Goal: Task Accomplishment & Management: Manage account settings

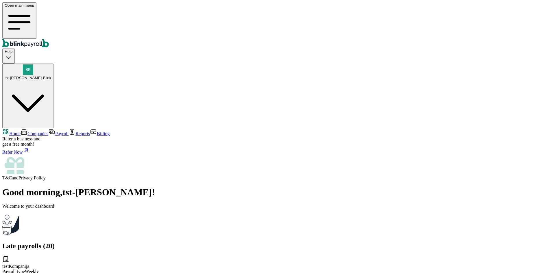
click at [42, 131] on span "Companies" at bounding box center [37, 133] width 21 height 5
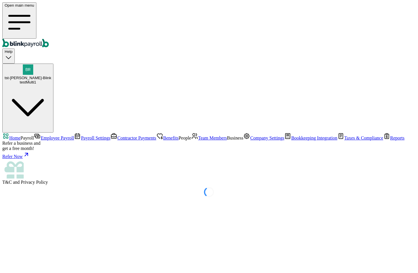
click at [198, 137] on span "Team Members" at bounding box center [212, 138] width 29 height 5
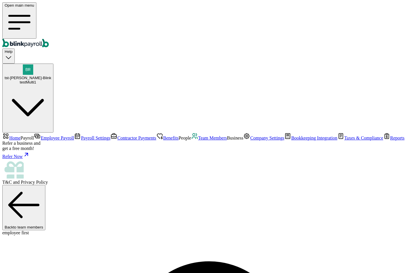
select select "32 1/2 18th St S"
select select "3"
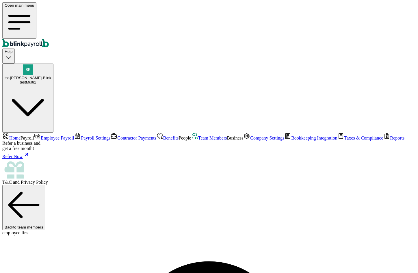
scroll to position [0, 0]
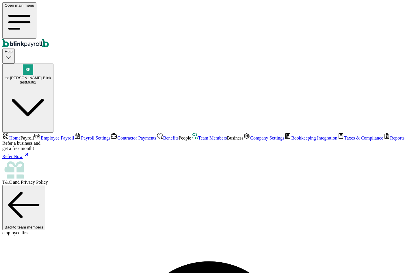
click at [117, 136] on span "Contractor Payments" at bounding box center [136, 138] width 39 height 5
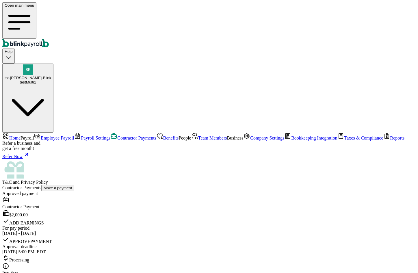
click at [41, 136] on span "Employee Payroll" at bounding box center [57, 138] width 33 height 5
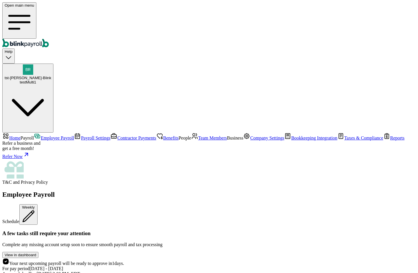
scroll to position [289, 0]
click at [51, 76] on span "tst-Jack tst-Blink" at bounding box center [28, 78] width 47 height 4
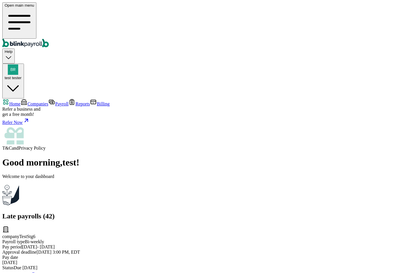
click at [48, 101] on span "Companies" at bounding box center [37, 103] width 21 height 5
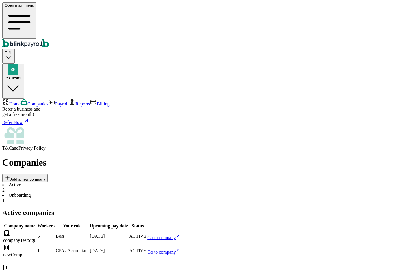
click at [181, 235] on link "Go to company" at bounding box center [163, 237] width 33 height 5
drag, startPoint x: 133, startPoint y: 101, endPoint x: 97, endPoint y: 103, distance: 37.0
click at [36, 229] on td "companyTestStg6" at bounding box center [20, 236] width 34 height 14
copy span "companyTestStg6"
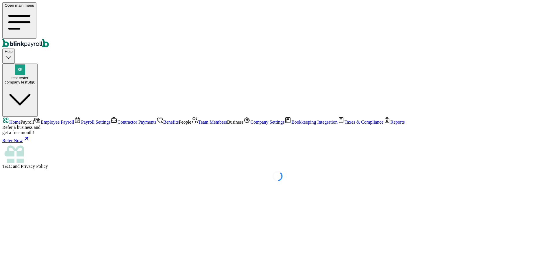
click at [43, 120] on span "Employee Payroll" at bounding box center [57, 122] width 33 height 5
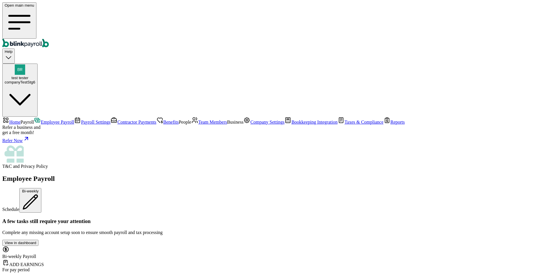
scroll to position [809, 0]
drag, startPoint x: 29, startPoint y: 33, endPoint x: 42, endPoint y: 5, distance: 30.2
click at [21, 120] on span "Home" at bounding box center [14, 122] width 11 height 5
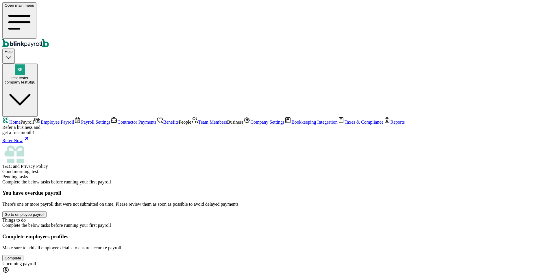
click at [250, 125] on span "Company Settings" at bounding box center [267, 122] width 34 height 5
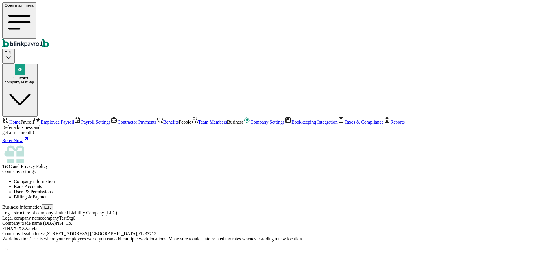
click at [53, 204] on button "Edit" at bounding box center [47, 207] width 11 height 6
select select "Limited Liability Company (LLC)"
checkbox input "true"
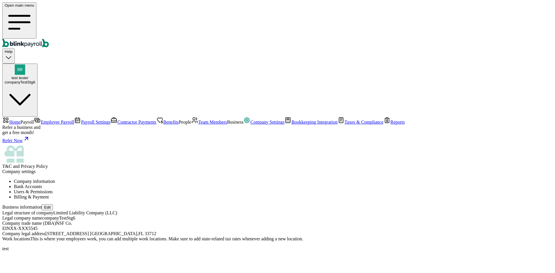
click at [53, 204] on button "Edit" at bounding box center [47, 207] width 11 height 6
select select "Limited Liability Company (LLC)"
checkbox input "true"
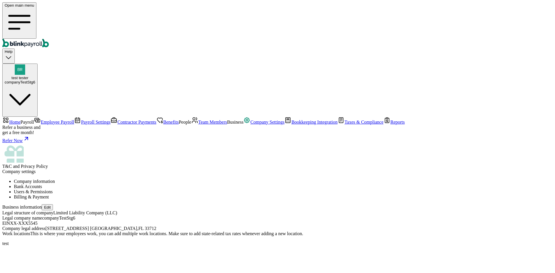
click at [142, 184] on li "Bank Accounts" at bounding box center [283, 186] width 539 height 5
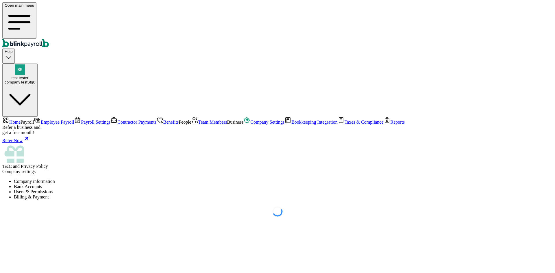
click at [116, 179] on li "Company information" at bounding box center [283, 181] width 539 height 5
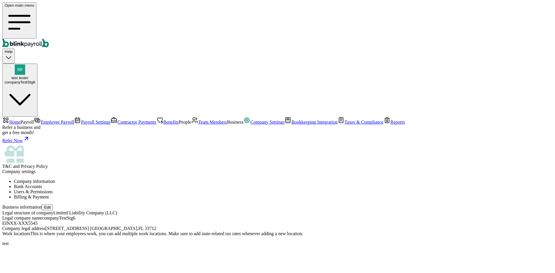
click at [53, 204] on button "Edit" at bounding box center [47, 207] width 11 height 6
select select "Limited Liability Company (LLC)"
click at [21, 120] on link "Home" at bounding box center [11, 122] width 18 height 5
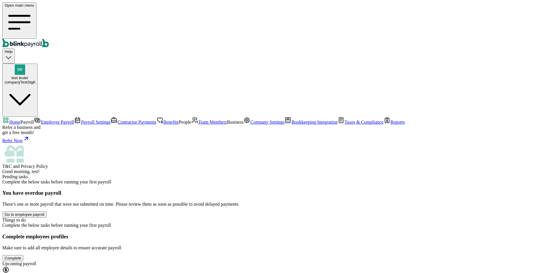
click at [291, 125] on span "Bookkeeping Integration" at bounding box center [314, 122] width 46 height 5
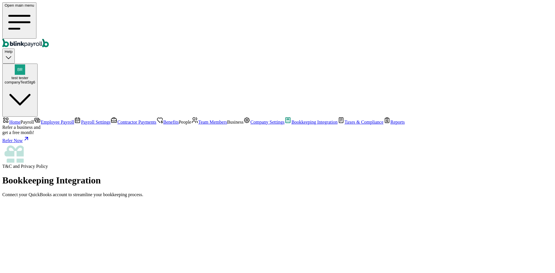
click at [45, 120] on span "Employee Payroll" at bounding box center [57, 122] width 33 height 5
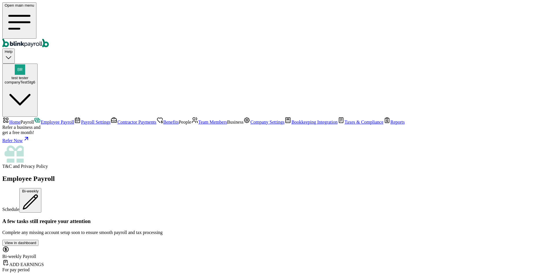
click at [117, 120] on span "Contractor Payments" at bounding box center [136, 122] width 39 height 5
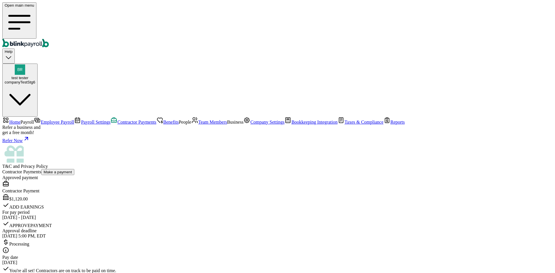
click at [198, 125] on span "Team Members" at bounding box center [212, 122] width 29 height 5
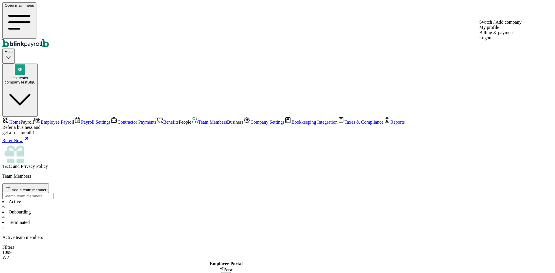
click at [35, 80] on div "companyTestStg6" at bounding box center [20, 82] width 31 height 4
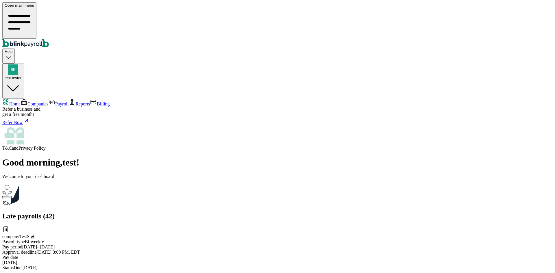
click at [48, 101] on span "Companies" at bounding box center [37, 103] width 21 height 5
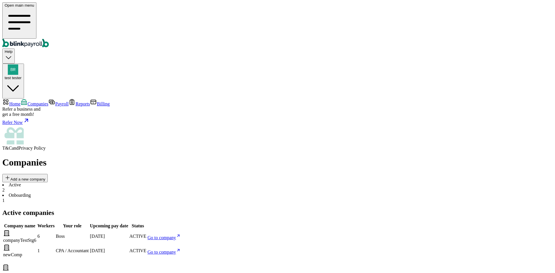
click at [176, 235] on span "Go to company" at bounding box center [161, 237] width 29 height 5
click at [55, 101] on span "Payroll" at bounding box center [61, 103] width 13 height 5
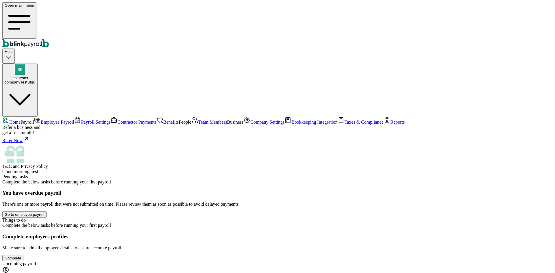
scroll to position [106, 0]
click at [198, 125] on span "Team Members" at bounding box center [212, 122] width 29 height 5
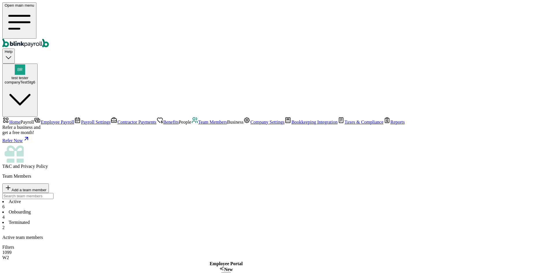
drag, startPoint x: 295, startPoint y: 34, endPoint x: 288, endPoint y: 30, distance: 7.8
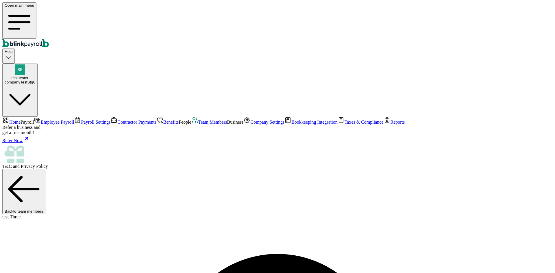
click at [191, 125] on link "Team Members" at bounding box center [209, 122] width 36 height 5
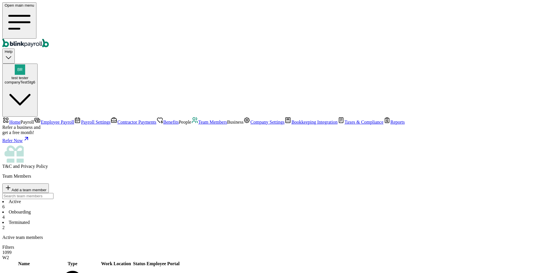
drag, startPoint x: 365, startPoint y: 53, endPoint x: 362, endPoint y: 56, distance: 4.3
drag, startPoint x: 362, startPoint y: 56, endPoint x: 301, endPoint y: 69, distance: 62.3
click at [301, 199] on div "Active 6 Onboarding 4 Terminated 2" at bounding box center [277, 214] width 550 height 31
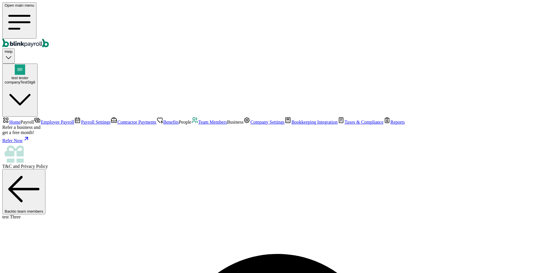
type input "branko+testnoviakaunt1@blinkpayroll.com"
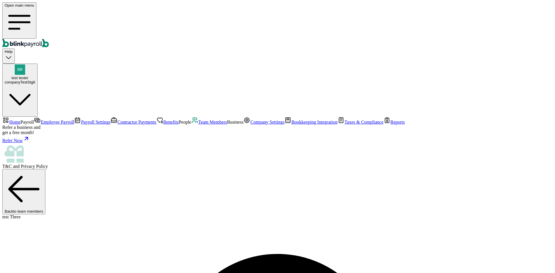
drag, startPoint x: 411, startPoint y: 89, endPoint x: 443, endPoint y: 69, distance: 38.3
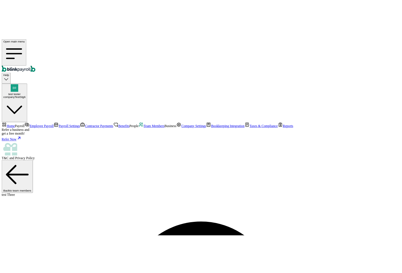
scroll to position [0, 0]
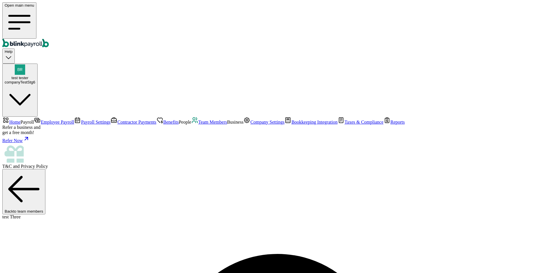
copy span "testnoviakaunt1"
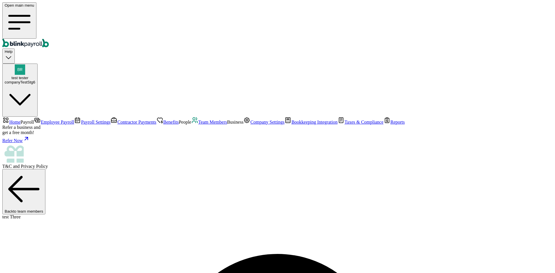
copy span "testnoviakaunt1"
click at [250, 125] on span "Company Settings" at bounding box center [267, 122] width 34 height 5
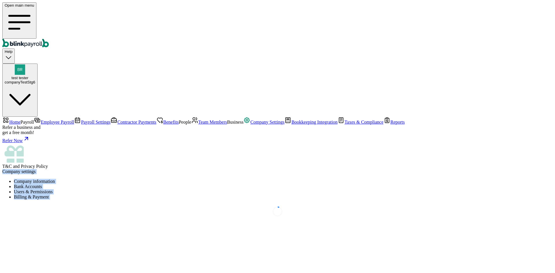
click at [284, 125] on link "Bookkeeping Integration" at bounding box center [310, 122] width 53 height 5
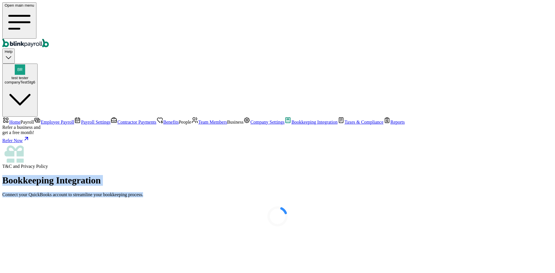
click at [40, 202] on div at bounding box center [277, 216] width 550 height 29
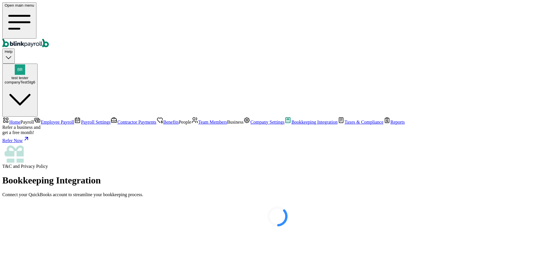
click at [40, 202] on div at bounding box center [277, 216] width 550 height 29
click at [250, 125] on span "Company Settings" at bounding box center [267, 122] width 34 height 5
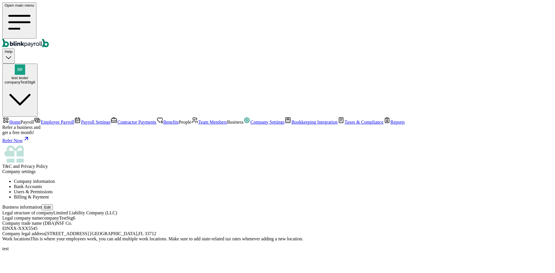
click at [207, 189] on li "Users & Permissions" at bounding box center [283, 191] width 539 height 5
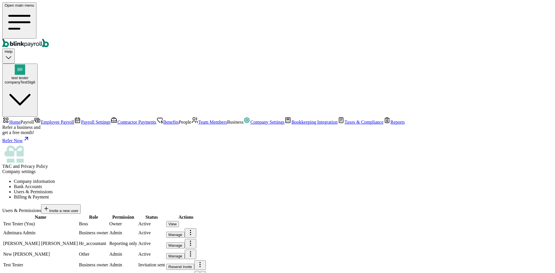
click at [78, 209] on span "Invite a new user" at bounding box center [63, 211] width 29 height 4
type input "test"
type input "new"
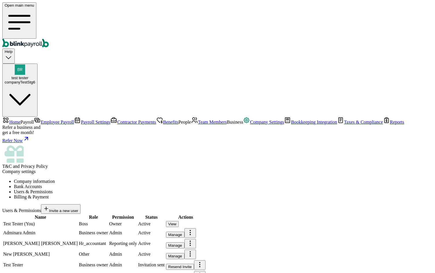
select select "owner"
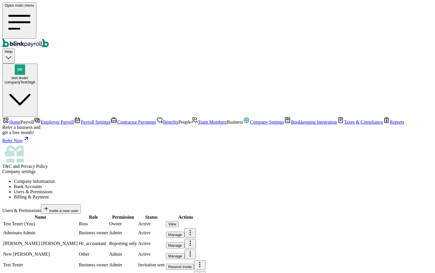
type input "(456) 456-4564"
paste input "branko+testnoviakaunt1@blinkpayroll.com"
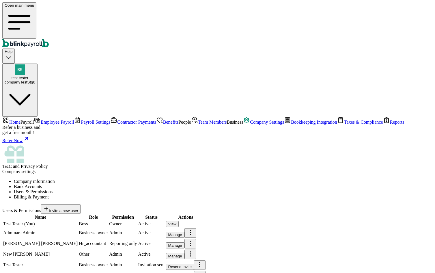
type input "branko+testnoviakaunt1@blinkpayroll.com"
radio input "true"
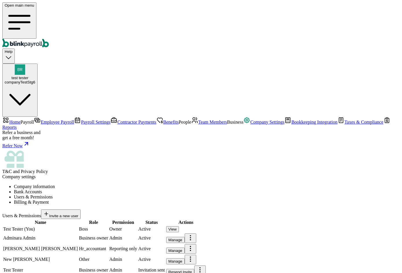
click at [38, 120] on link "Employee Payroll" at bounding box center [54, 122] width 40 height 5
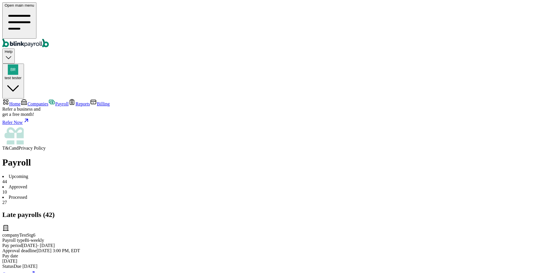
click at [30, 101] on span "Companies" at bounding box center [37, 103] width 21 height 5
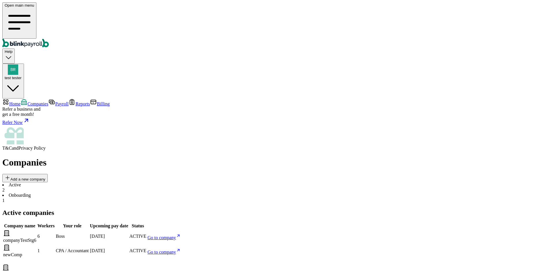
click at [176, 235] on span "Go to company" at bounding box center [161, 237] width 29 height 5
click at [176, 250] on span "Go to company" at bounding box center [161, 252] width 29 height 5
click at [176, 235] on span "Go to company" at bounding box center [161, 237] width 29 height 5
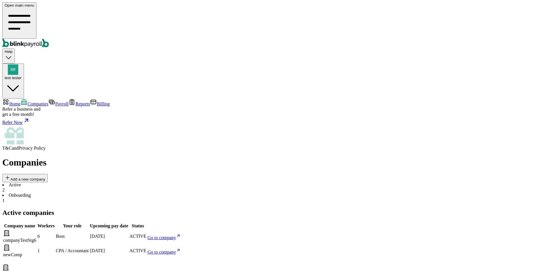
click at [176, 235] on span "Go to company" at bounding box center [161, 237] width 29 height 5
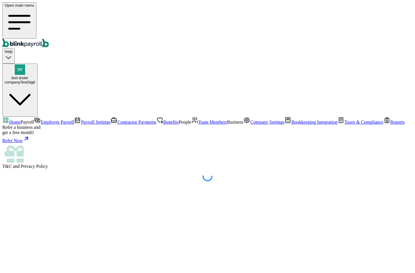
click at [198, 125] on span "Team Members" at bounding box center [212, 122] width 29 height 5
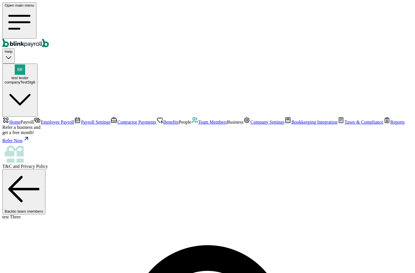
copy span "blinkpayroll"
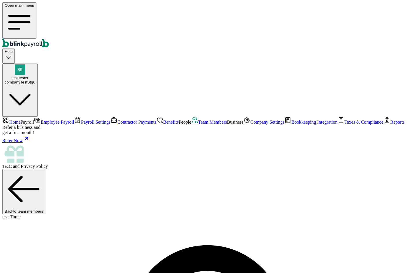
click at [250, 125] on span "Company Settings" at bounding box center [267, 122] width 34 height 5
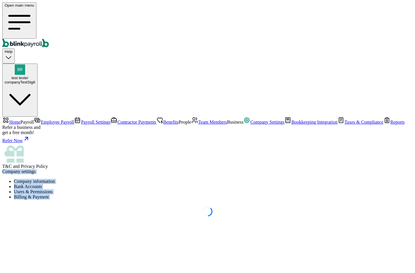
click at [180, 204] on icon at bounding box center [207, 211] width 410 height 14
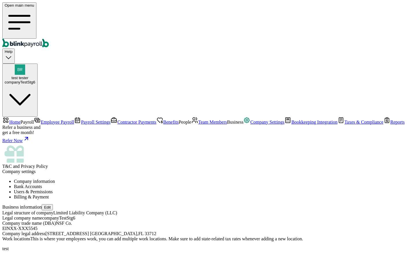
click at [200, 189] on li "Users & Permissions" at bounding box center [213, 191] width 399 height 5
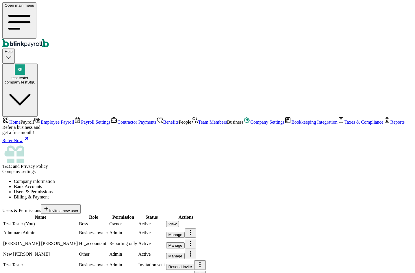
click at [78, 209] on span "Invite a new user" at bounding box center [63, 211] width 29 height 4
type input "cika"
type input "bane"
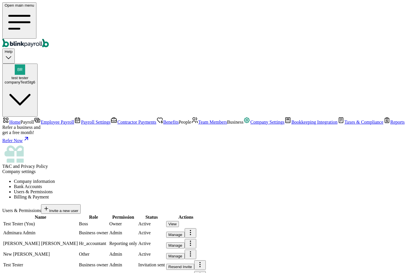
select select "hr"
type input "(324) 243-4232"
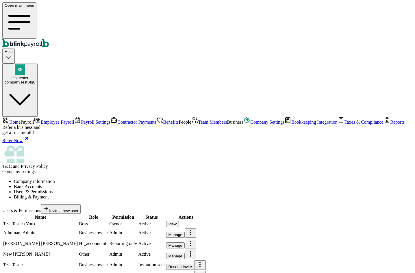
paste input "branko+testnoviakaunt1@blinkpayroll.com"
type input "branko+testnoviakaunt1@blinkpayroll.com"
radio input "true"
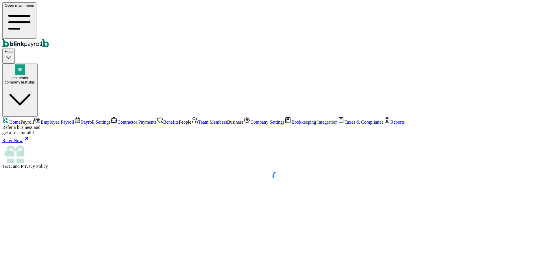
click at [198, 125] on span "Team Members" at bounding box center [212, 122] width 29 height 5
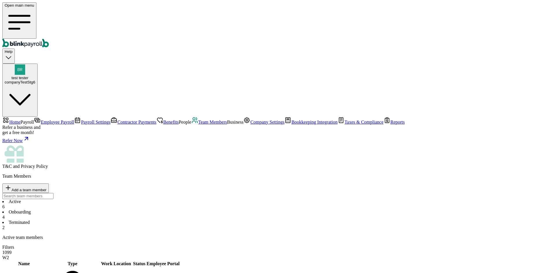
click at [130, 209] on li "Onboarding 4" at bounding box center [277, 214] width 550 height 10
click at [99, 199] on li "Active 6" at bounding box center [277, 204] width 550 height 10
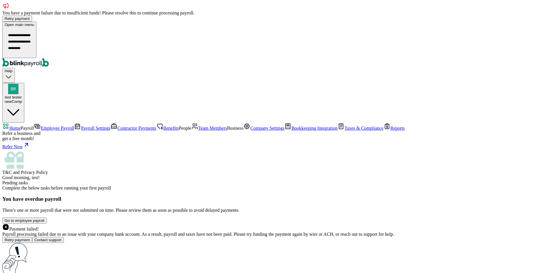
click at [179, 131] on span "People" at bounding box center [185, 128] width 13 height 5
click at [198, 131] on span "Team Members" at bounding box center [212, 128] width 29 height 5
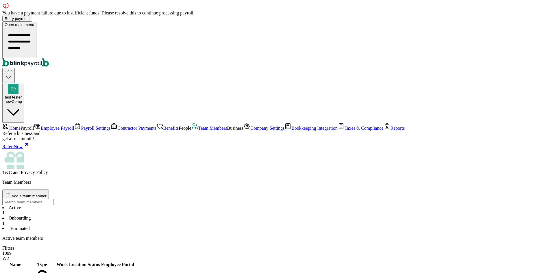
click at [137, 216] on li "Onboarding 1" at bounding box center [277, 221] width 550 height 10
click at [97, 205] on li "Active 1" at bounding box center [277, 210] width 550 height 10
click at [21, 126] on span "Home" at bounding box center [14, 128] width 11 height 5
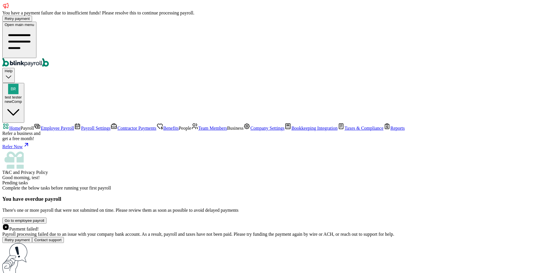
click at [198, 131] on span "Team Members" at bounding box center [212, 128] width 29 height 5
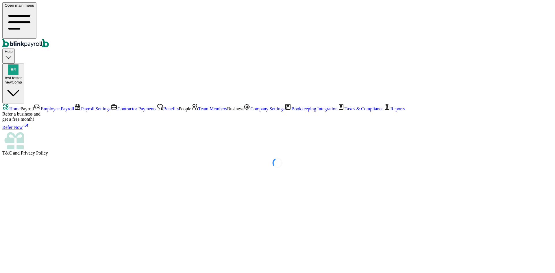
click at [198, 111] on span "Team Members" at bounding box center [212, 108] width 29 height 5
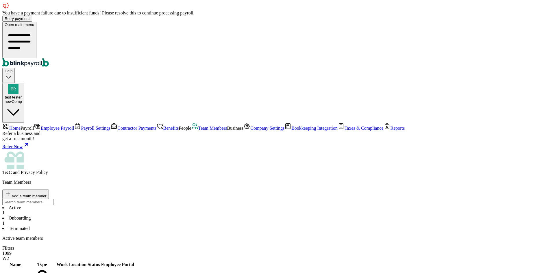
click at [123, 216] on li "Onboarding 1" at bounding box center [277, 221] width 550 height 10
click at [87, 205] on li "Active 1" at bounding box center [277, 210] width 550 height 10
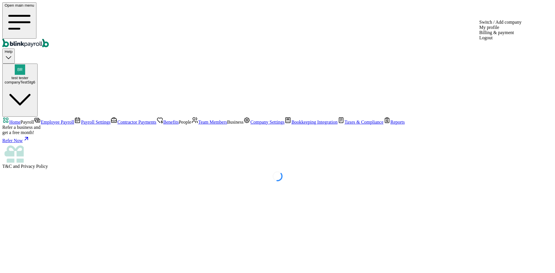
click at [29, 76] on span "test tester" at bounding box center [20, 78] width 17 height 4
click at [198, 125] on span "Team Members" at bounding box center [212, 122] width 29 height 5
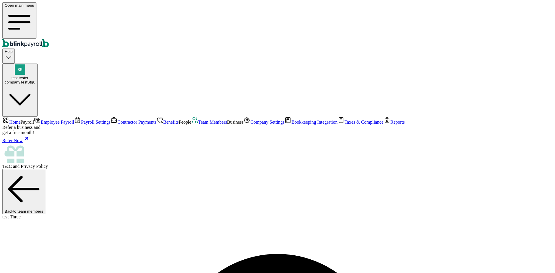
copy body "branko+testnoviakaunt1@blinkpayroll.com"
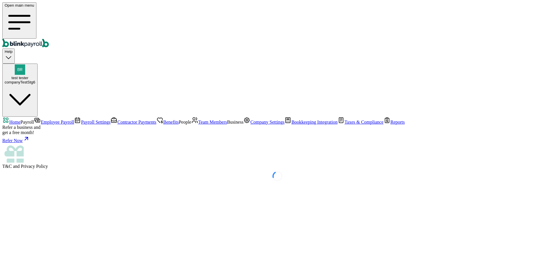
click at [191, 125] on link "Team Members" at bounding box center [209, 122] width 36 height 5
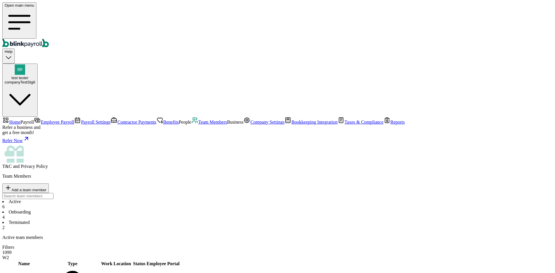
type input "branko+testnewemail1noviak@blinkpayroll.com"
